Goal: Task Accomplishment & Management: Use online tool/utility

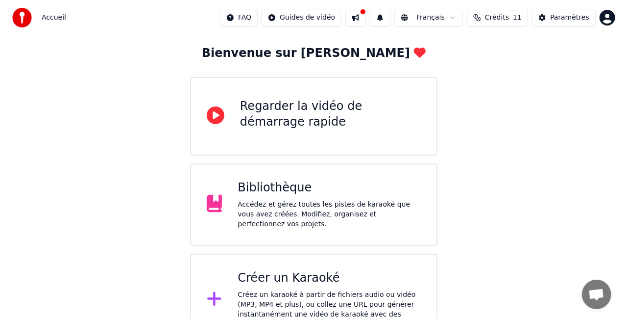
scroll to position [62, 0]
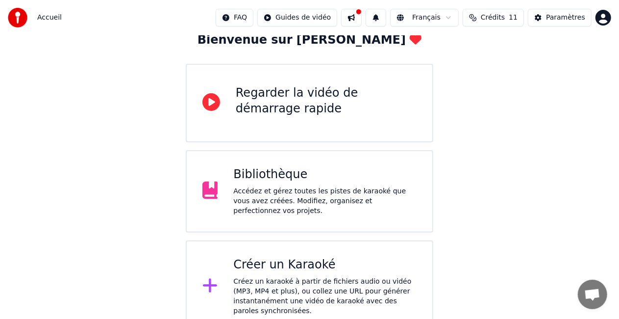
click at [312, 285] on div "Créez un karaoké à partir de fichiers audio ou vidéo (MP3, MP4 et plus), ou col…" at bounding box center [324, 295] width 183 height 39
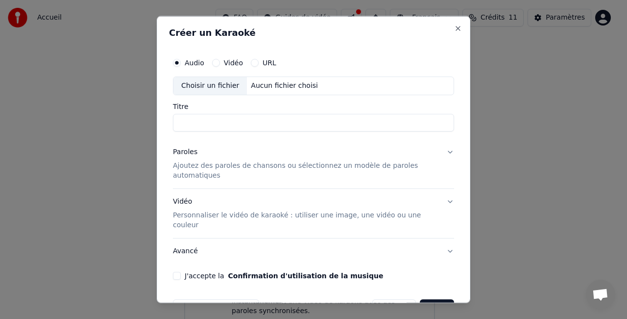
click at [448, 19] on div "Créer un Karaoké Audio Vidéo URL Choisir un fichier Aucun fichier choisi Titre …" at bounding box center [314, 159] width 314 height 287
click at [454, 25] on button "Close" at bounding box center [458, 29] width 8 height 8
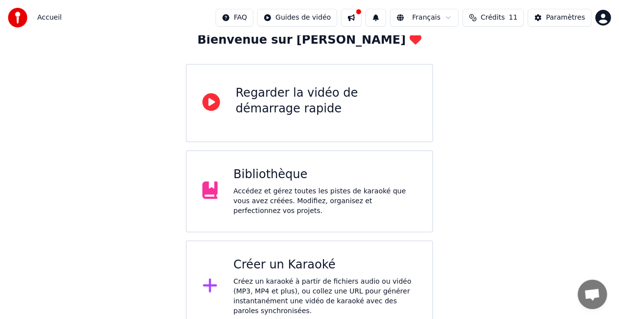
click at [489, 18] on button "Crédits 11" at bounding box center [493, 18] width 61 height 18
click at [454, 69] on td "15" at bounding box center [448, 65] width 43 height 18
click at [490, 92] on button "Actualiser" at bounding box center [499, 91] width 58 height 18
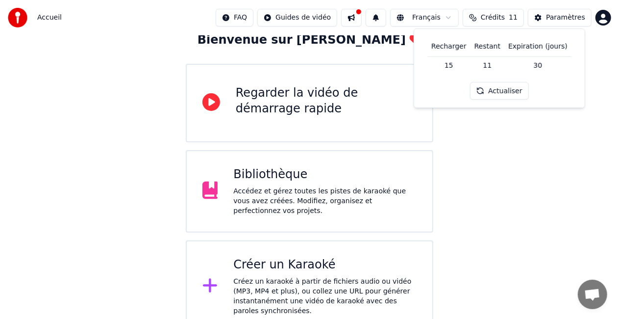
click at [478, 97] on button "Actualiser" at bounding box center [499, 91] width 58 height 18
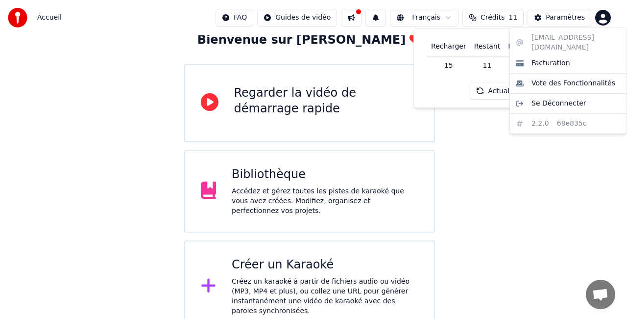
click at [599, 20] on html "Accueil FAQ Guides de vidéo Français Crédits 11 Paramètres Bienvenue sur Youka …" at bounding box center [313, 135] width 627 height 394
click at [504, 24] on html "Accueil FAQ Guides de vidéo Français Crédits 11 Paramètres Bienvenue sur Youka …" at bounding box center [313, 135] width 627 height 394
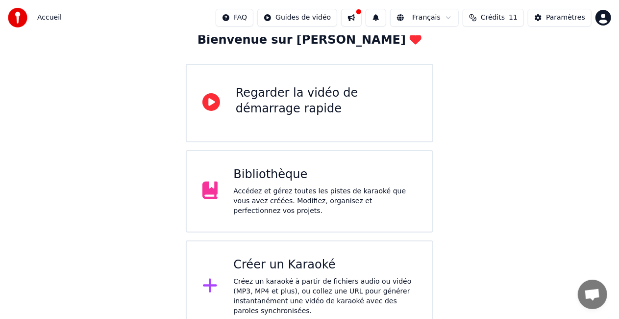
click at [316, 278] on div "Créez un karaoké à partir de fichiers audio ou vidéo (MP3, MP4 et plus), ou col…" at bounding box center [324, 295] width 183 height 39
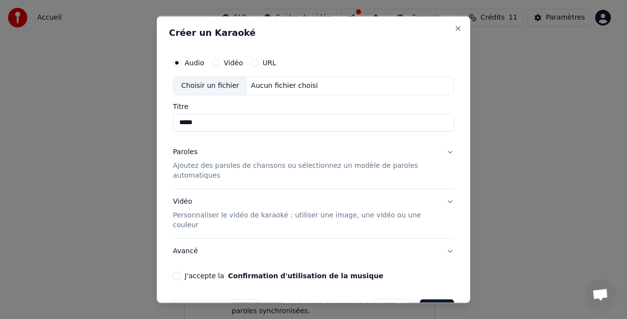
click at [247, 88] on div "Aucun fichier choisi" at bounding box center [284, 86] width 75 height 10
drag, startPoint x: 334, startPoint y: 120, endPoint x: 206, endPoint y: 117, distance: 127.9
click at [206, 117] on input "**********" at bounding box center [313, 122] width 281 height 18
click at [204, 123] on input "**********" at bounding box center [313, 122] width 281 height 18
type input "*****"
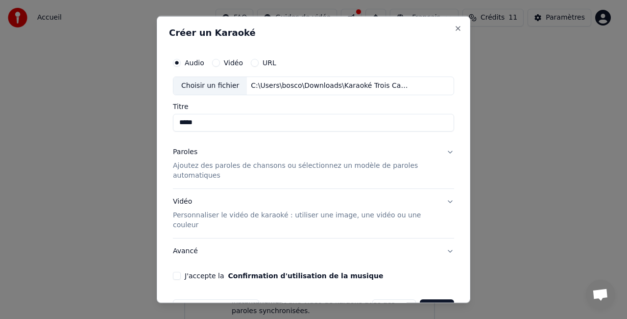
click at [226, 181] on button "Paroles Ajoutez des paroles de chansons ou sélectionnez un modèle de paroles au…" at bounding box center [313, 163] width 281 height 49
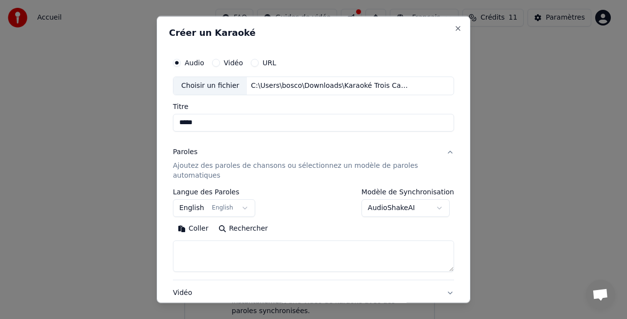
click at [227, 198] on body "**********" at bounding box center [309, 135] width 619 height 394
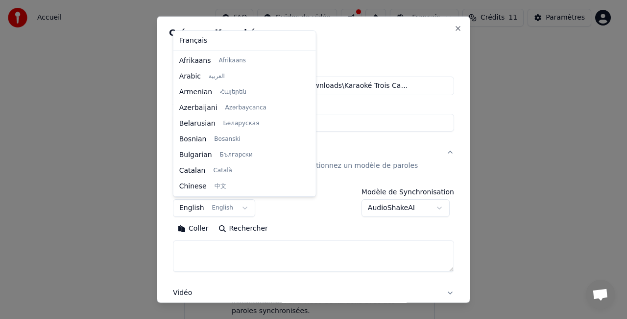
scroll to position [78, 0]
select select "**"
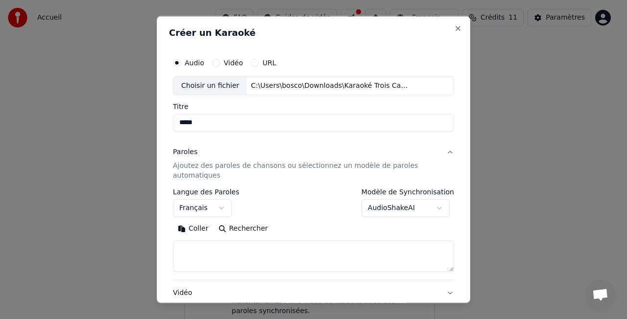
click at [189, 251] on textarea at bounding box center [313, 255] width 281 height 31
paste textarea "**********"
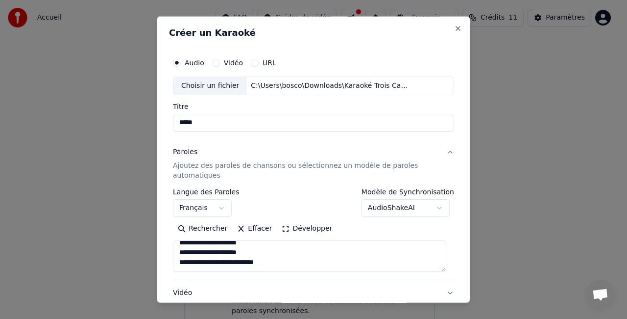
scroll to position [110, 0]
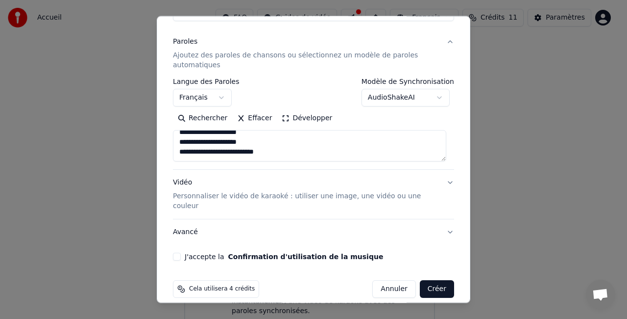
type textarea "**********"
click at [178, 252] on button "J'accepte la Confirmation d'utilisation de la musique" at bounding box center [177, 256] width 8 height 8
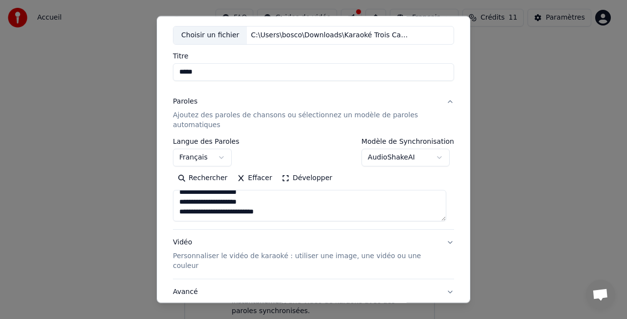
click at [416, 157] on body "**********" at bounding box center [309, 135] width 619 height 394
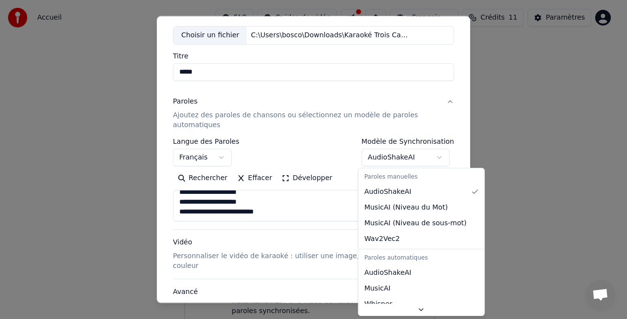
select select "**********"
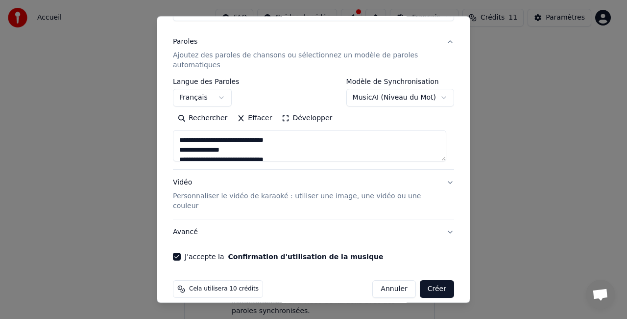
scroll to position [850, 0]
click at [439, 281] on button "Créer" at bounding box center [437, 289] width 34 height 18
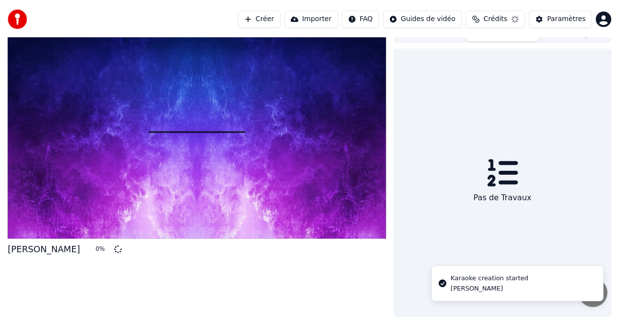
scroll to position [11, 0]
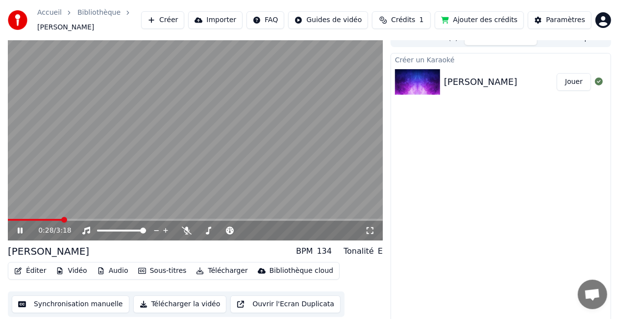
click at [364, 226] on div "0:28 / 3:18" at bounding box center [201, 230] width 327 height 10
click at [370, 226] on icon at bounding box center [370, 230] width 10 height 8
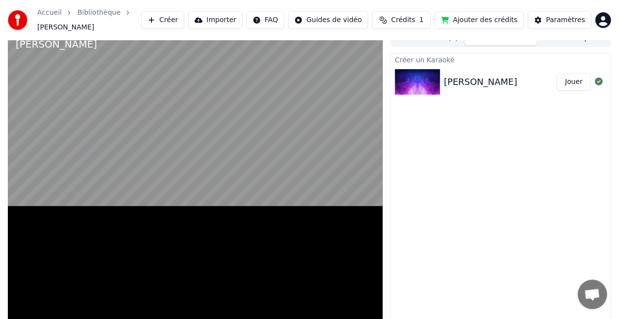
scroll to position [6, 0]
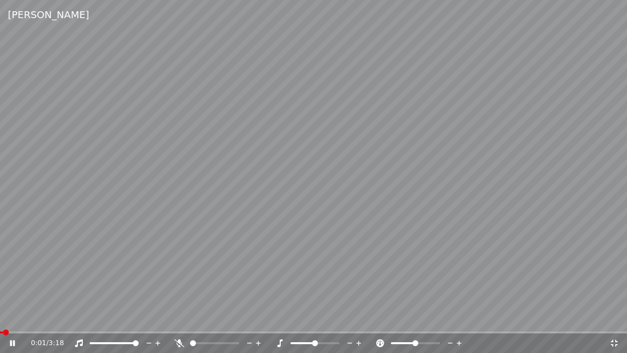
click at [3, 318] on span at bounding box center [6, 332] width 6 height 6
click at [14, 318] on icon at bounding box center [19, 343] width 23 height 8
click at [0, 318] on span at bounding box center [3, 332] width 6 height 6
click at [13, 318] on icon at bounding box center [12, 343] width 6 height 7
click at [85, 289] on video at bounding box center [313, 176] width 627 height 353
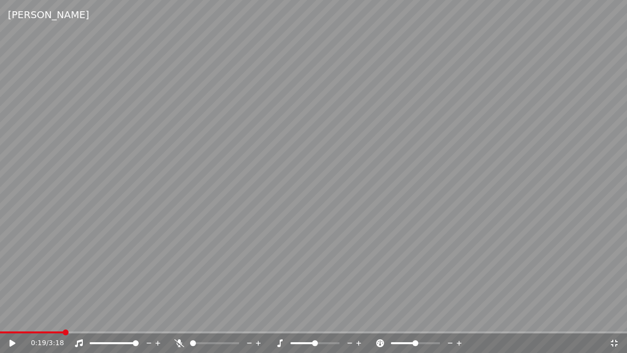
click at [85, 289] on video at bounding box center [313, 176] width 627 height 353
click at [56, 318] on video at bounding box center [313, 176] width 627 height 353
drag, startPoint x: 64, startPoint y: 331, endPoint x: 37, endPoint y: 333, distance: 27.1
click at [37, 318] on div "Alban 0:21 / 3:18" at bounding box center [313, 176] width 627 height 353
drag, startPoint x: 37, startPoint y: 333, endPoint x: 37, endPoint y: 322, distance: 10.8
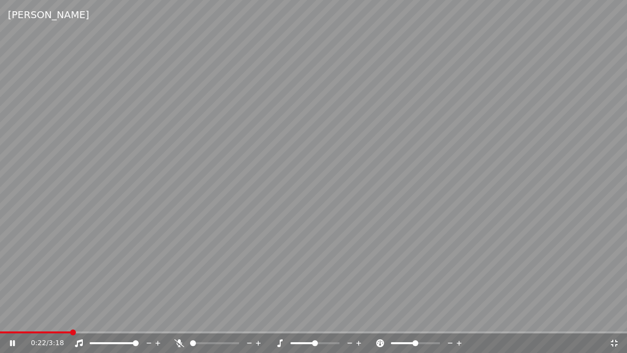
click at [37, 318] on html "Accueil Bibliothèque [PERSON_NAME] Importer FAQ Guides de vidéo Crédits 1 Ajout…" at bounding box center [313, 170] width 627 height 353
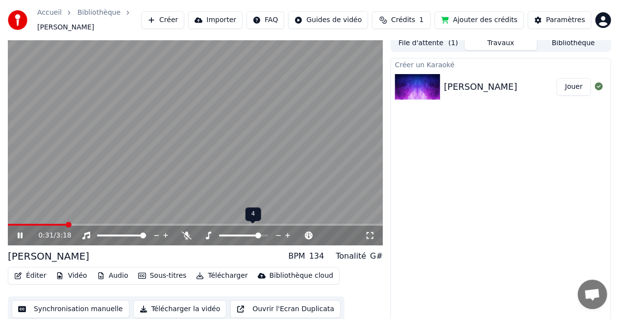
click at [261, 233] on span at bounding box center [258, 235] width 6 height 6
click at [245, 232] on span at bounding box center [244, 235] width 6 height 6
click at [367, 232] on icon at bounding box center [370, 235] width 10 height 8
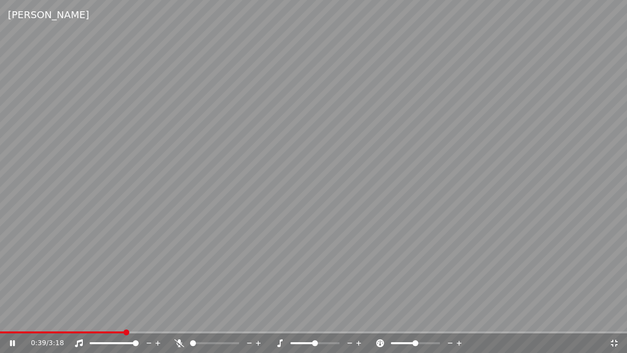
click at [267, 243] on video at bounding box center [313, 176] width 627 height 353
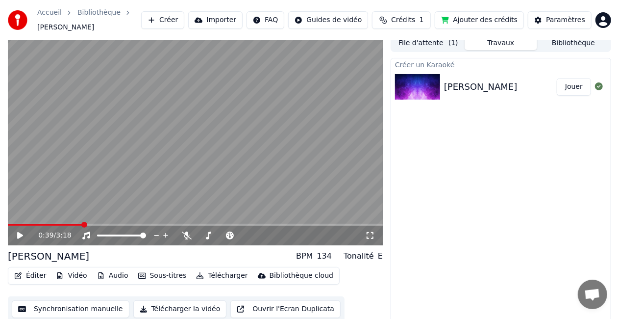
click at [158, 184] on video at bounding box center [195, 139] width 375 height 211
click at [36, 225] on span at bounding box center [39, 225] width 6 height 6
click at [8, 227] on span at bounding box center [11, 225] width 6 height 6
click at [19, 232] on icon at bounding box center [20, 235] width 6 height 7
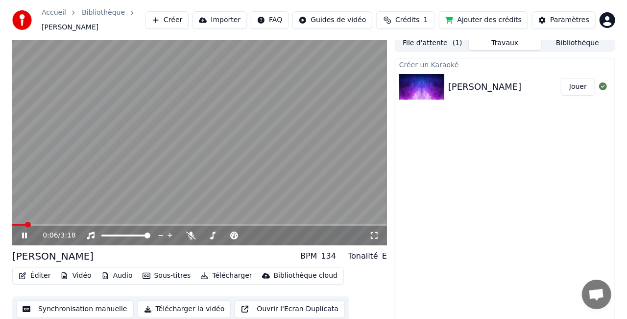
scroll to position [11, 0]
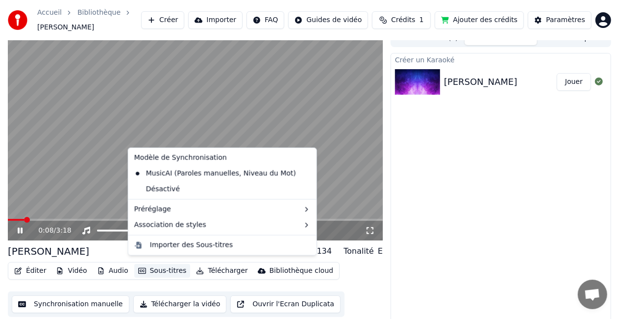
click at [158, 266] on button "Sous-titres" at bounding box center [162, 271] width 56 height 14
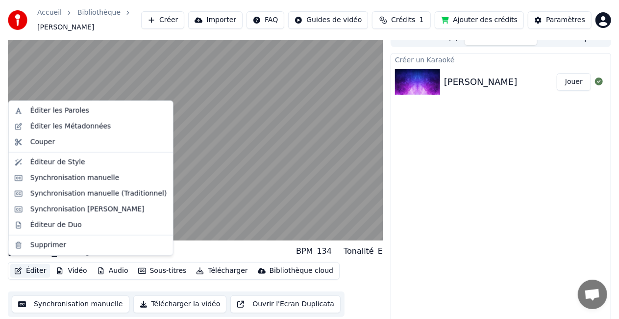
click at [30, 267] on button "Éditer" at bounding box center [30, 271] width 40 height 14
click at [68, 112] on div "Éditer les Paroles" at bounding box center [59, 111] width 59 height 10
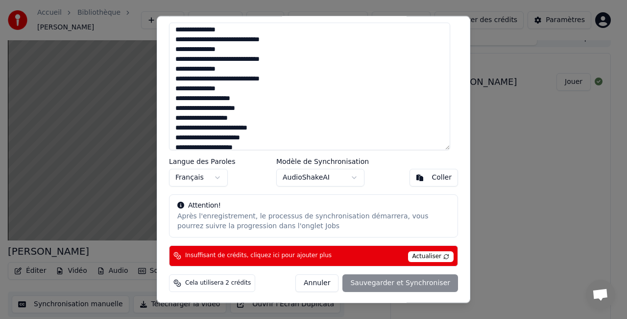
scroll to position [772, 0]
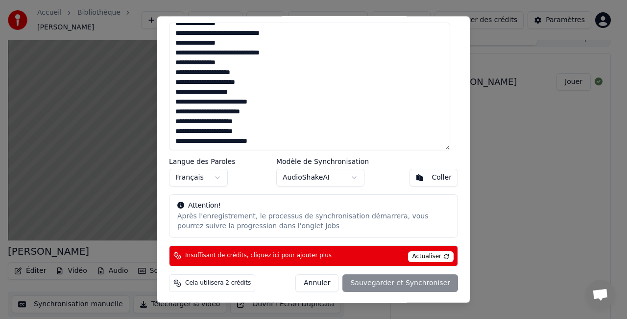
click at [419, 253] on span "Actualiser" at bounding box center [431, 256] width 46 height 11
click at [226, 281] on span "Cela utilisera 2 crédits" at bounding box center [218, 283] width 66 height 8
click at [257, 131] on textarea at bounding box center [309, 86] width 281 height 127
click at [420, 257] on span "Actualiser" at bounding box center [431, 256] width 46 height 11
click at [413, 282] on div "Annuler Sauvegarder et Synchroniser" at bounding box center [377, 283] width 163 height 18
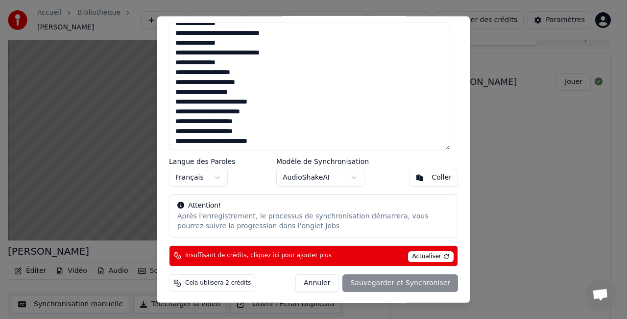
click at [325, 280] on button "Annuler" at bounding box center [317, 283] width 43 height 18
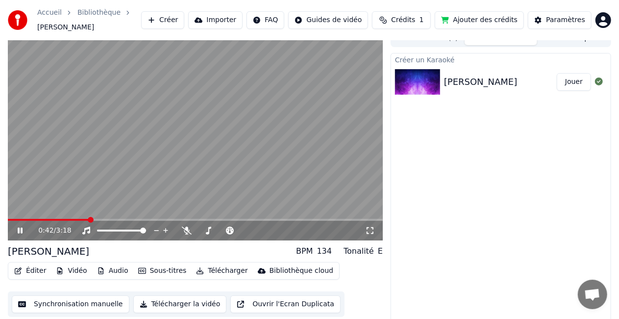
click at [96, 298] on button "Synchronisation manuelle" at bounding box center [71, 304] width 118 height 18
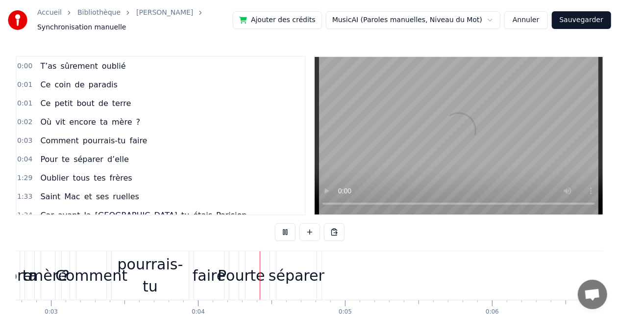
scroll to position [0, 520]
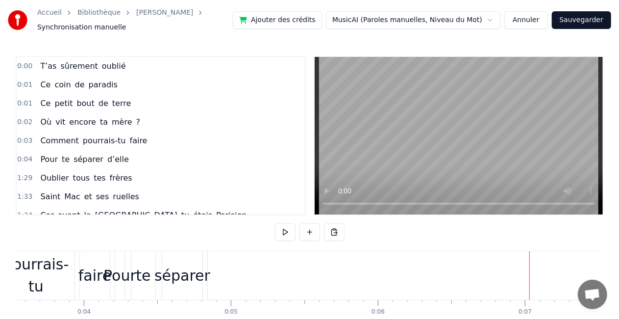
click at [44, 172] on span "Oublier" at bounding box center [54, 177] width 30 height 11
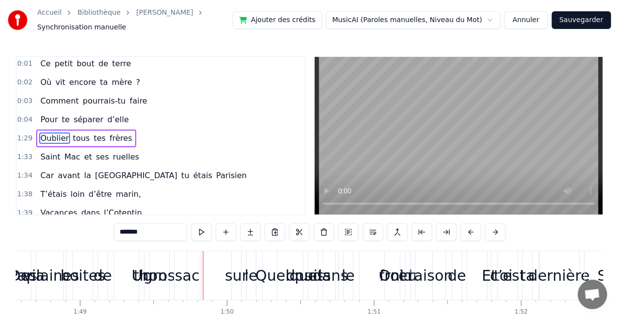
scroll to position [0, 16041]
